Goal: Transaction & Acquisition: Subscribe to service/newsletter

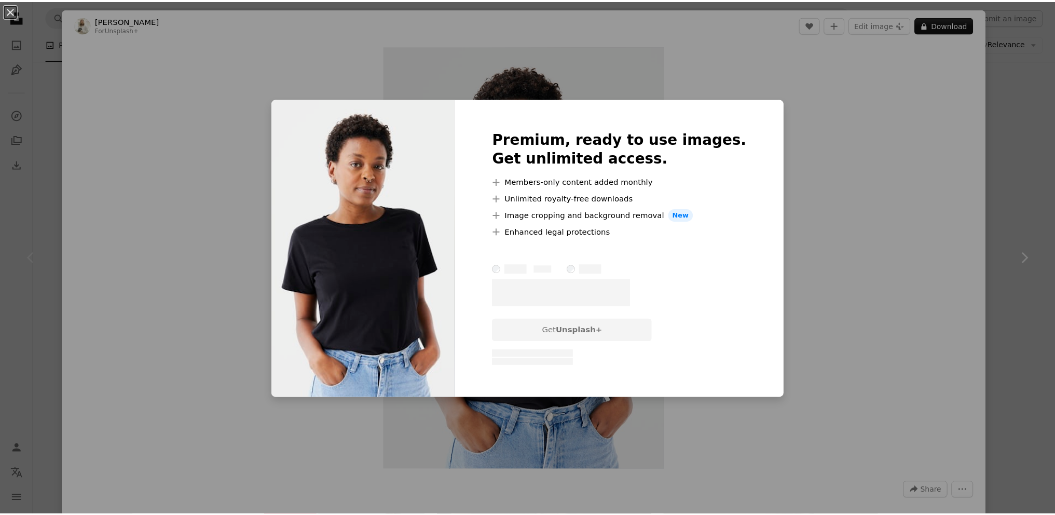
scroll to position [37, 0]
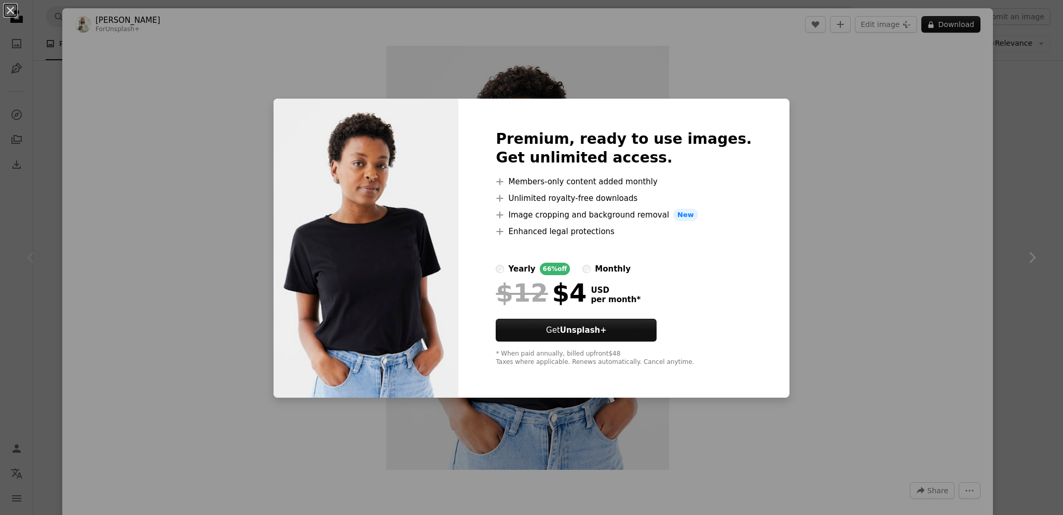
click at [532, 229] on li "A plus sign Enhanced legal protections" at bounding box center [624, 231] width 256 height 12
click at [609, 266] on label "monthly" at bounding box center [606, 269] width 48 height 12
click at [529, 268] on div "yearly" at bounding box center [521, 269] width 27 height 12
click at [611, 269] on label "monthly" at bounding box center [606, 269] width 48 height 12
click at [529, 265] on div "yearly" at bounding box center [521, 269] width 27 height 12
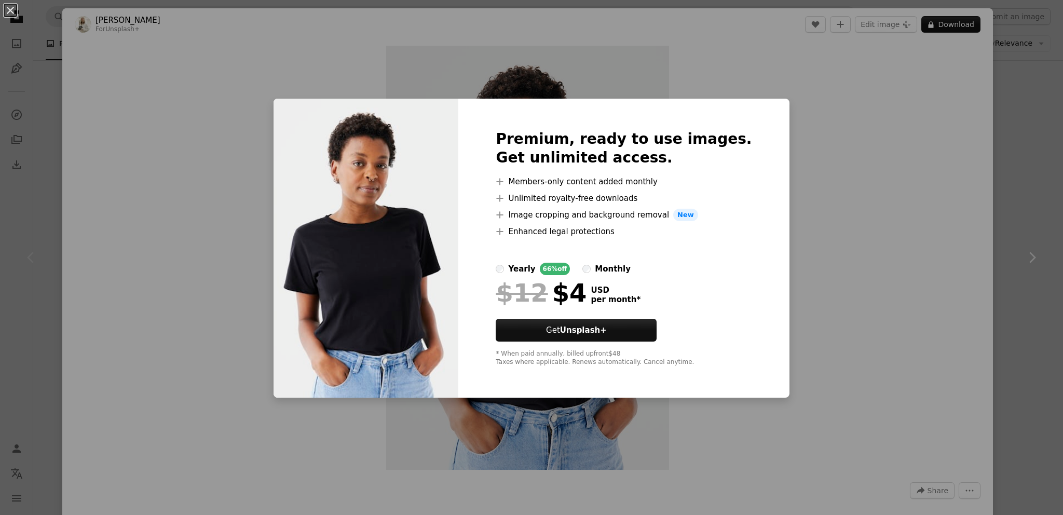
click at [599, 267] on div "yearly 66% off monthly" at bounding box center [624, 269] width 256 height 12
click at [529, 271] on div "yearly" at bounding box center [521, 269] width 27 height 12
click at [766, 134] on div "An X shape Premium, ready to use images. Get unlimited access. A plus sign Memb…" at bounding box center [531, 257] width 1063 height 515
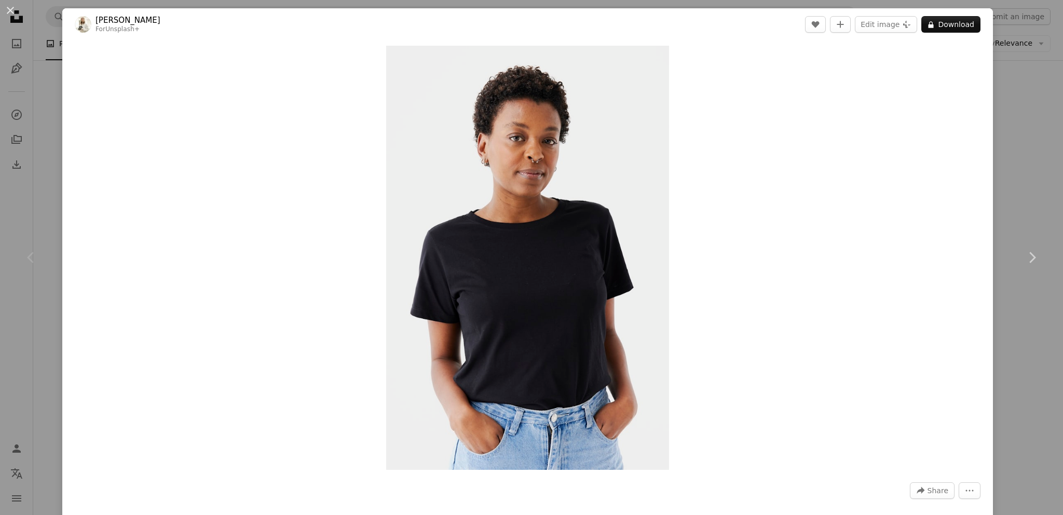
click at [1031, 75] on div "An X shape Chevron left Chevron right [PERSON_NAME] For Unsplash+ A heart A plu…" at bounding box center [531, 257] width 1063 height 515
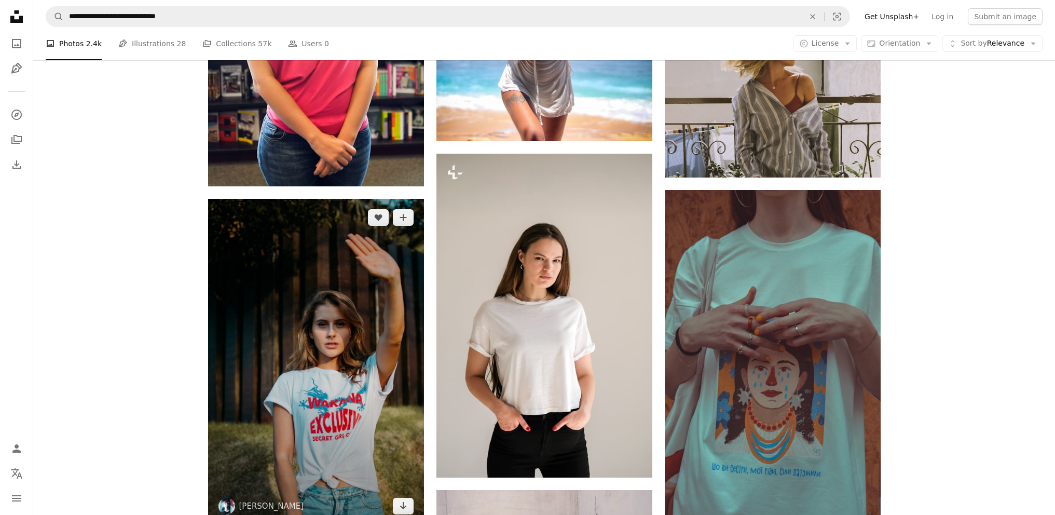
scroll to position [1208, 0]
